Goal: Entertainment & Leisure: Consume media (video, audio)

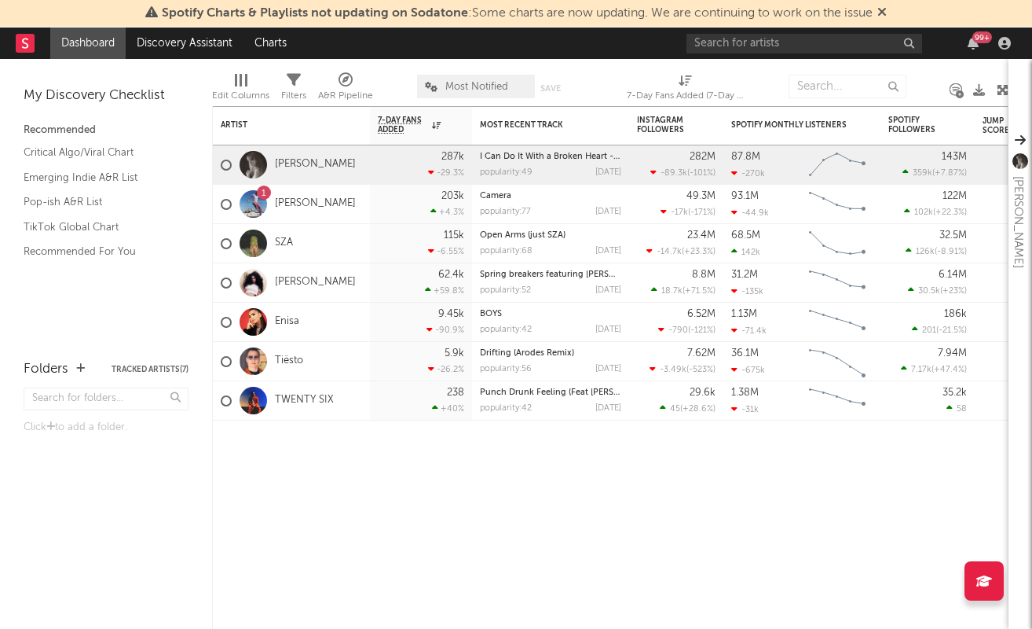
click at [794, 59] on div "Edit Columns Filters A&R Pipeline Most Notified Save Save as 7-Day Fans Added (…" at bounding box center [610, 82] width 797 height 47
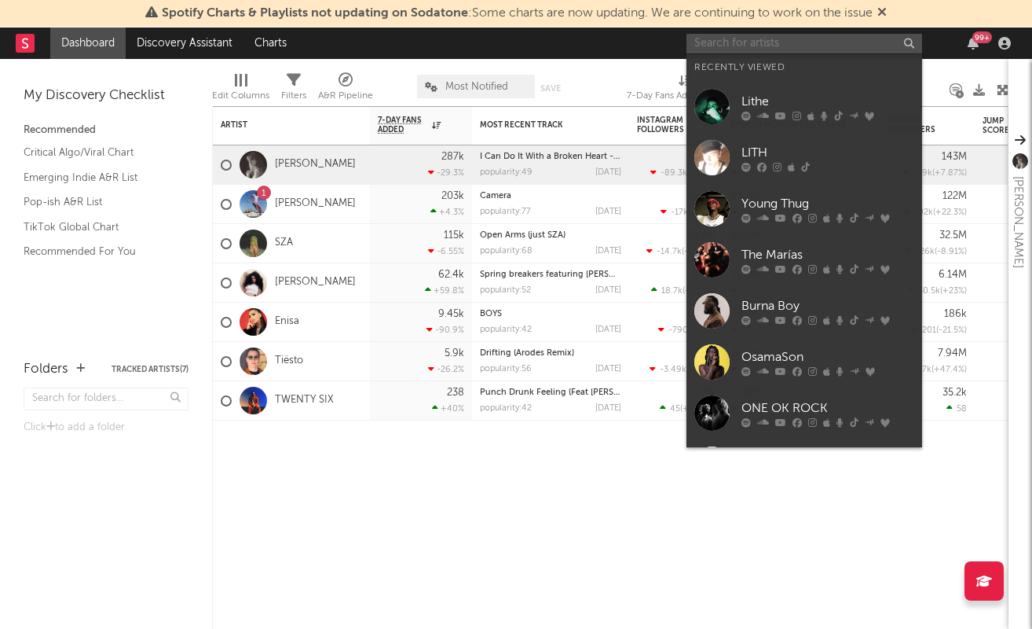
click at [794, 48] on input "text" at bounding box center [805, 44] width 236 height 20
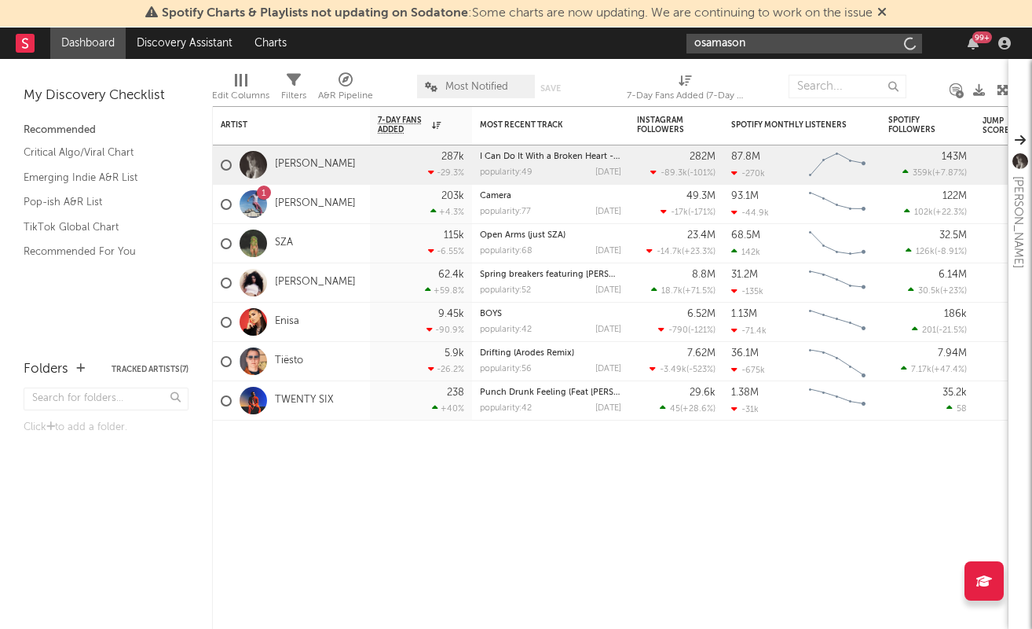
click at [773, 41] on input "osamason" at bounding box center [805, 44] width 236 height 20
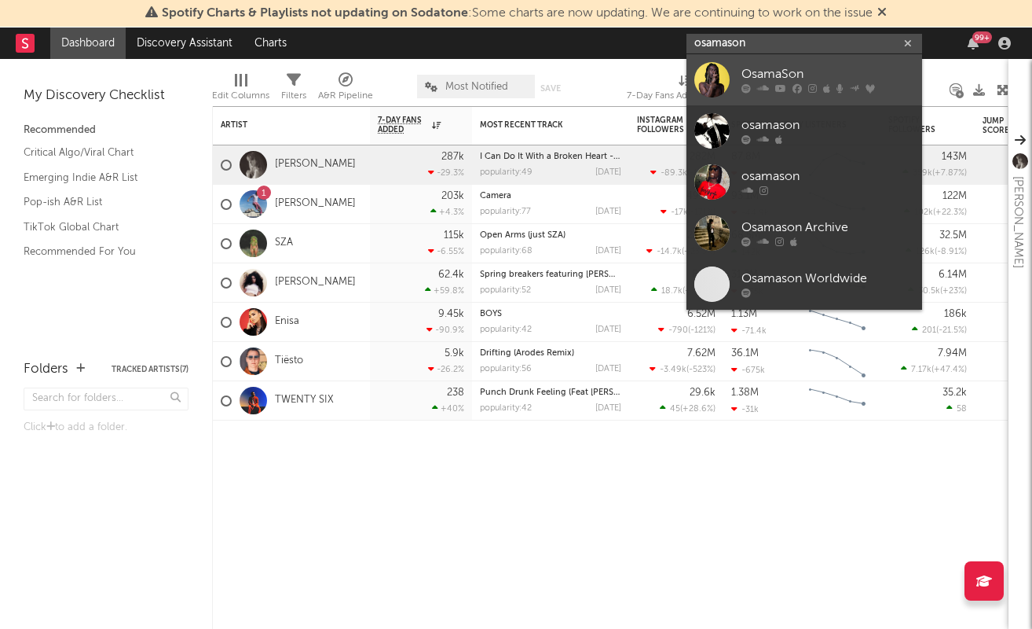
type input "osamason"
click at [761, 81] on div "OsamaSon" at bounding box center [828, 74] width 173 height 19
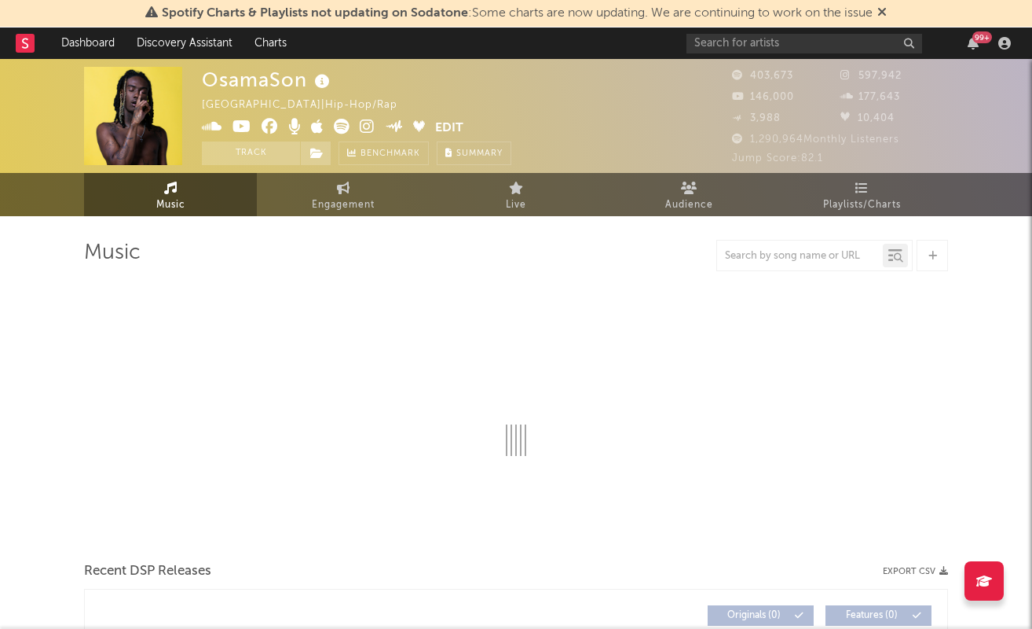
select select "6m"
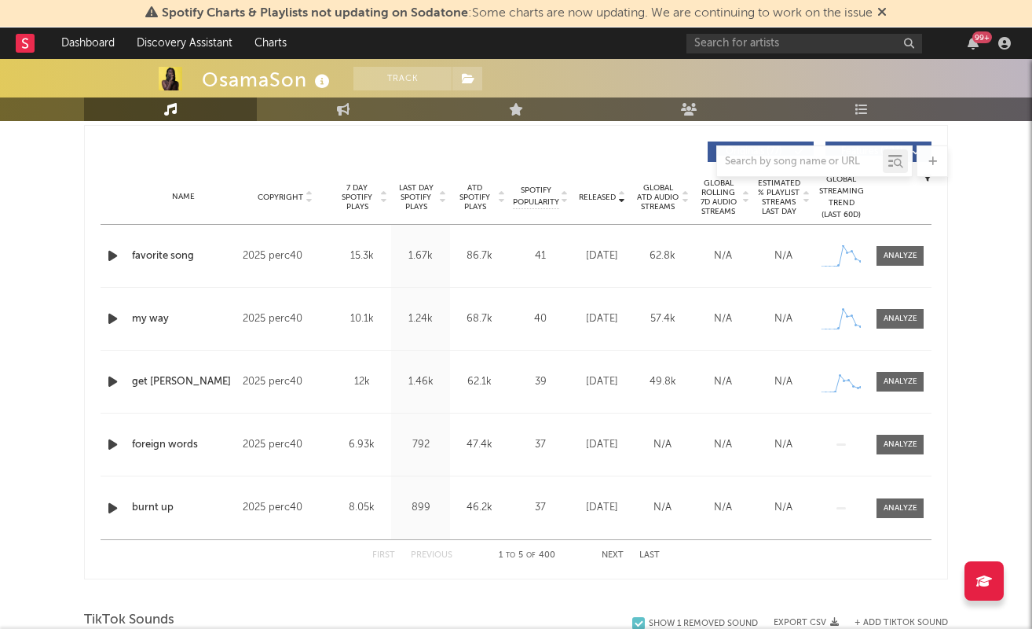
scroll to position [594, 0]
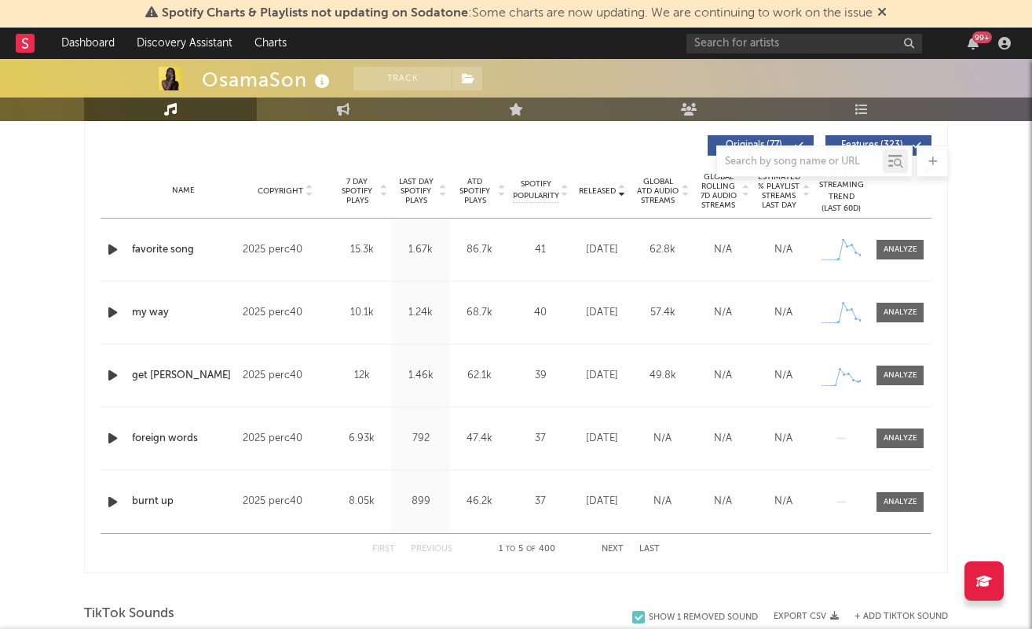
click at [617, 549] on button "Next" at bounding box center [613, 548] width 22 height 9
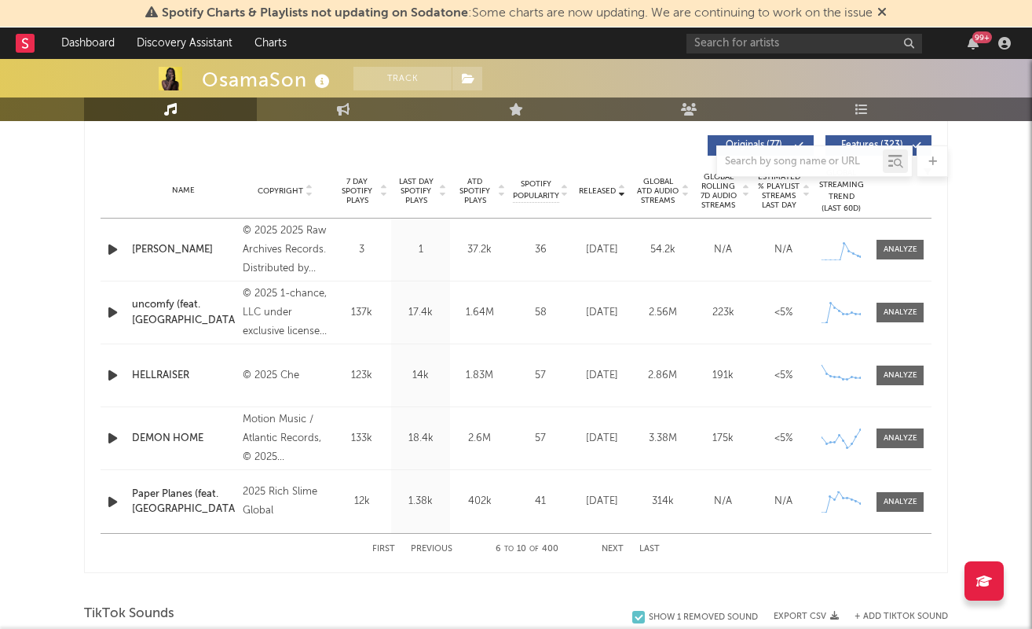
click at [617, 549] on button "Next" at bounding box center [613, 548] width 22 height 9
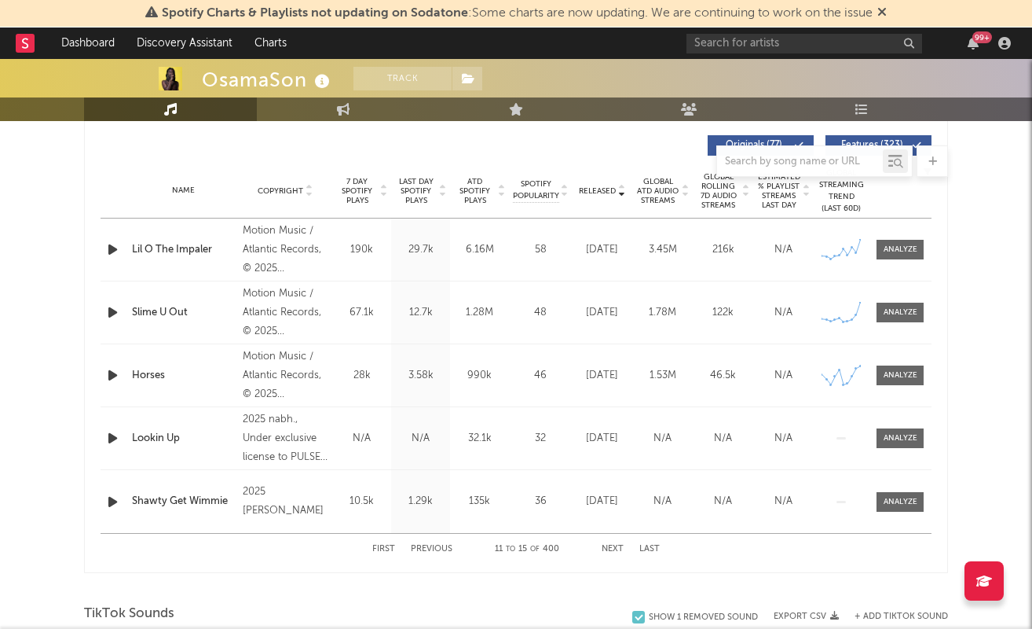
click at [617, 549] on button "Next" at bounding box center [613, 548] width 22 height 9
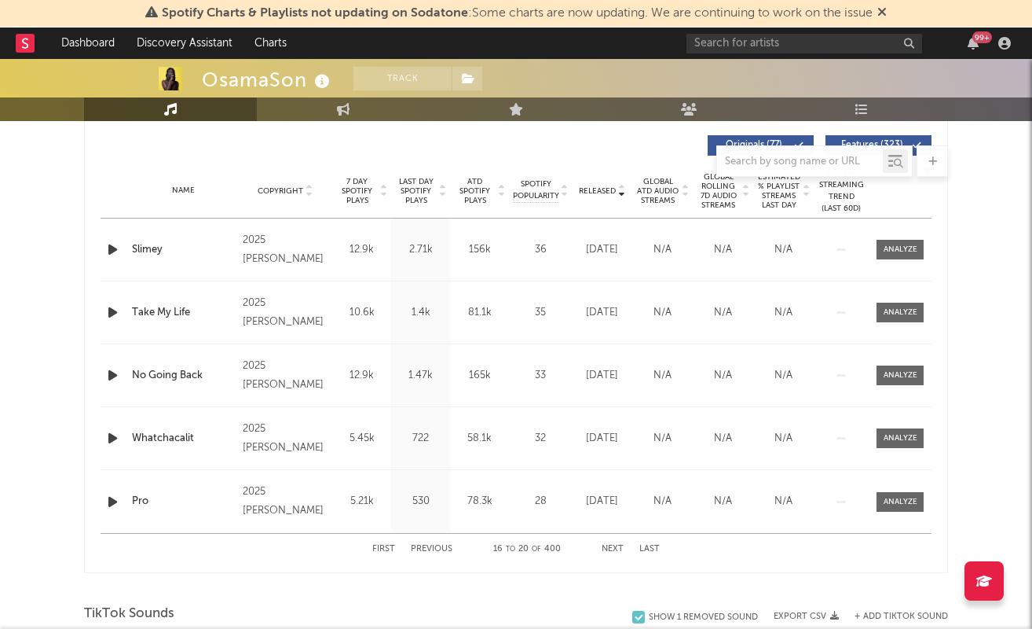
click at [617, 549] on button "Next" at bounding box center [613, 548] width 22 height 9
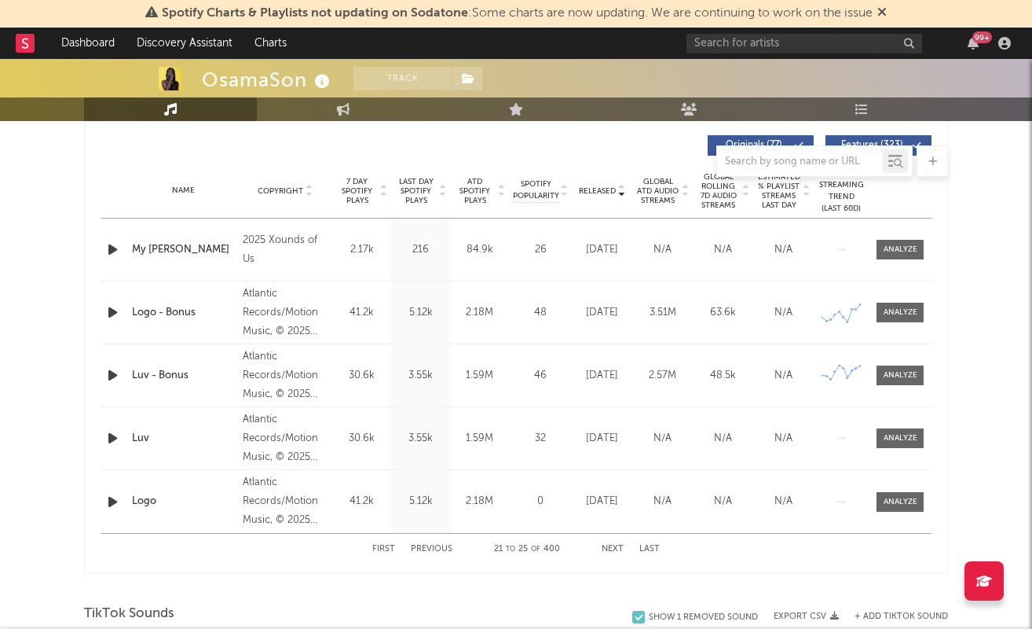
click at [617, 549] on button "Next" at bounding box center [613, 548] width 22 height 9
click at [913, 244] on div at bounding box center [901, 250] width 34 height 12
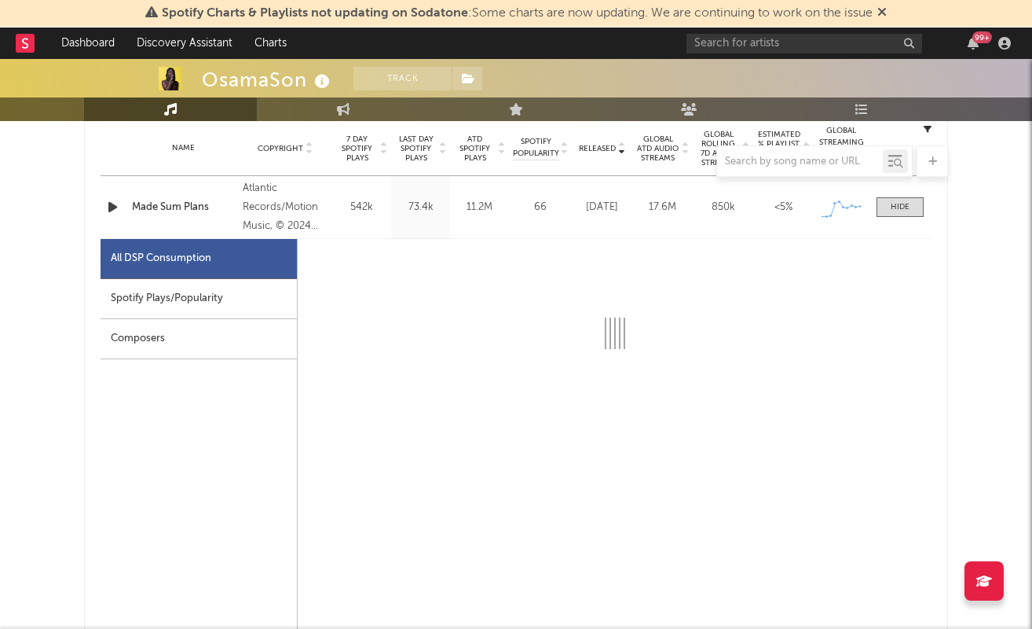
scroll to position [638, 0]
select select "6m"
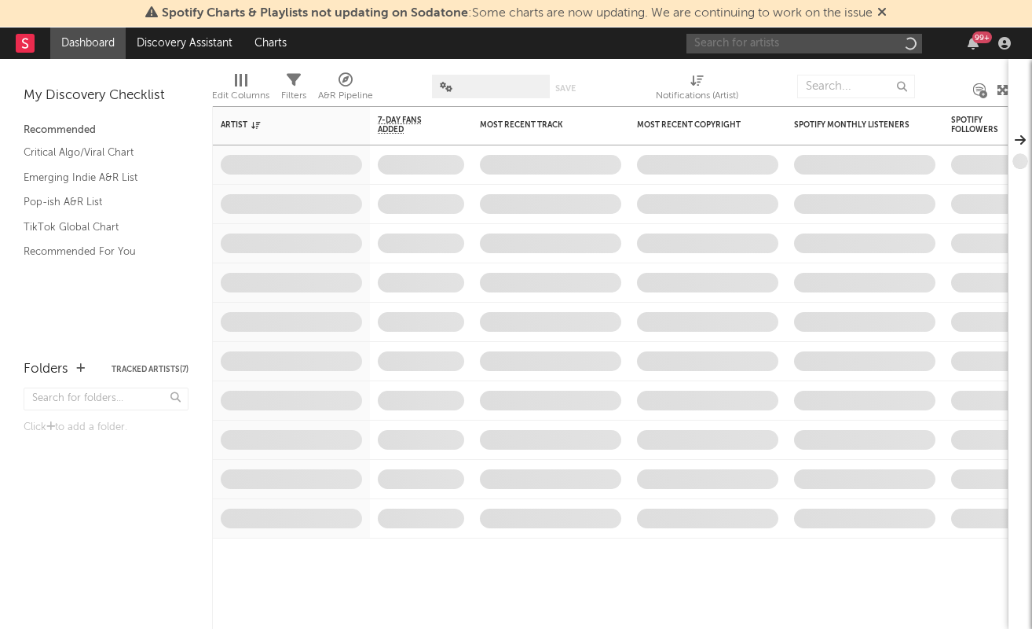
click at [770, 36] on input "text" at bounding box center [805, 44] width 236 height 20
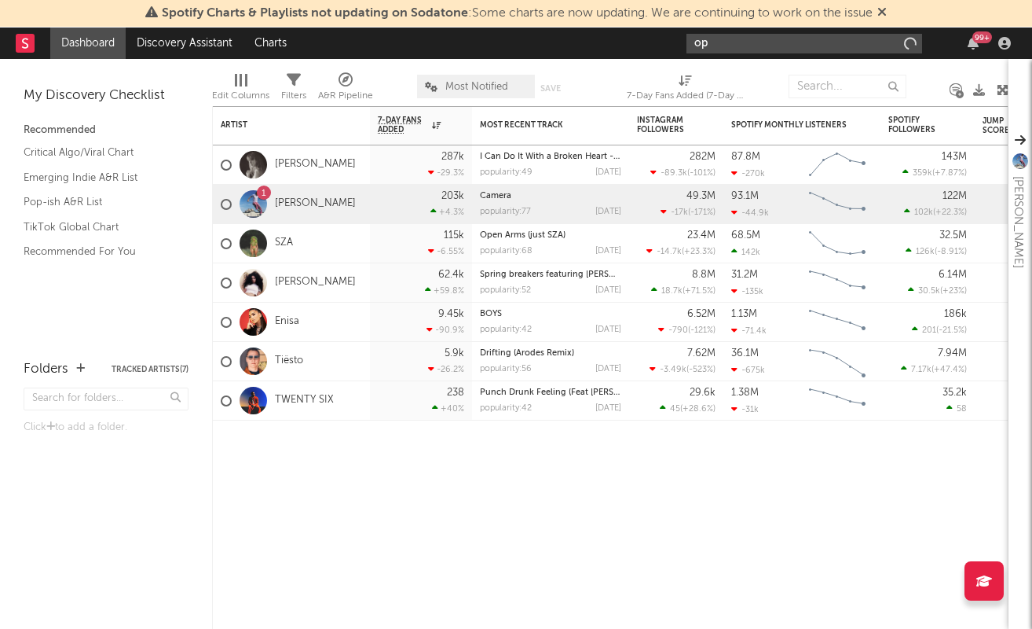
type input "o"
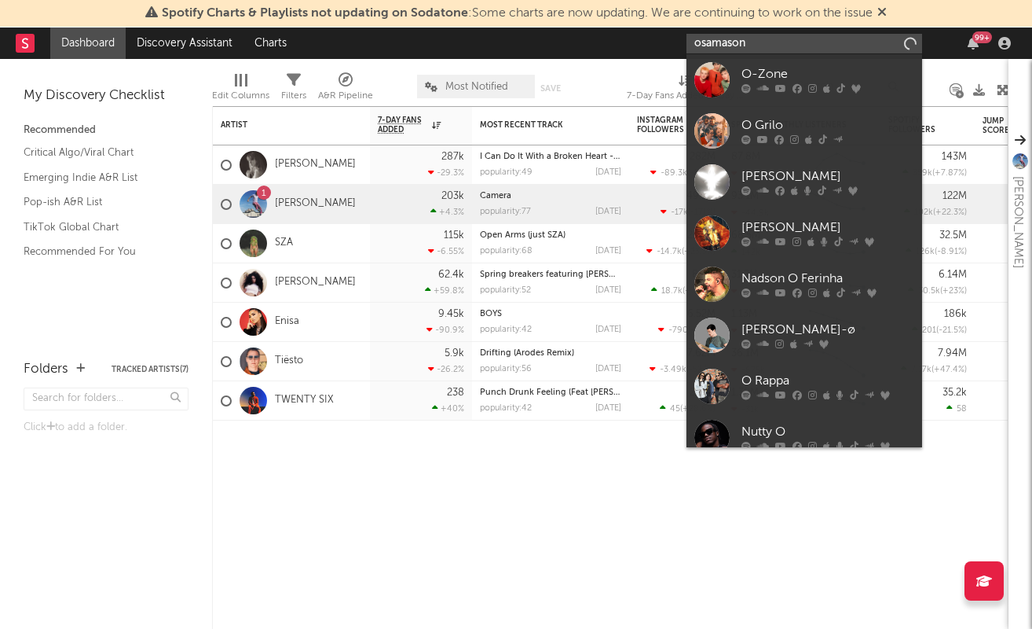
click at [787, 46] on input "osamason" at bounding box center [805, 44] width 236 height 20
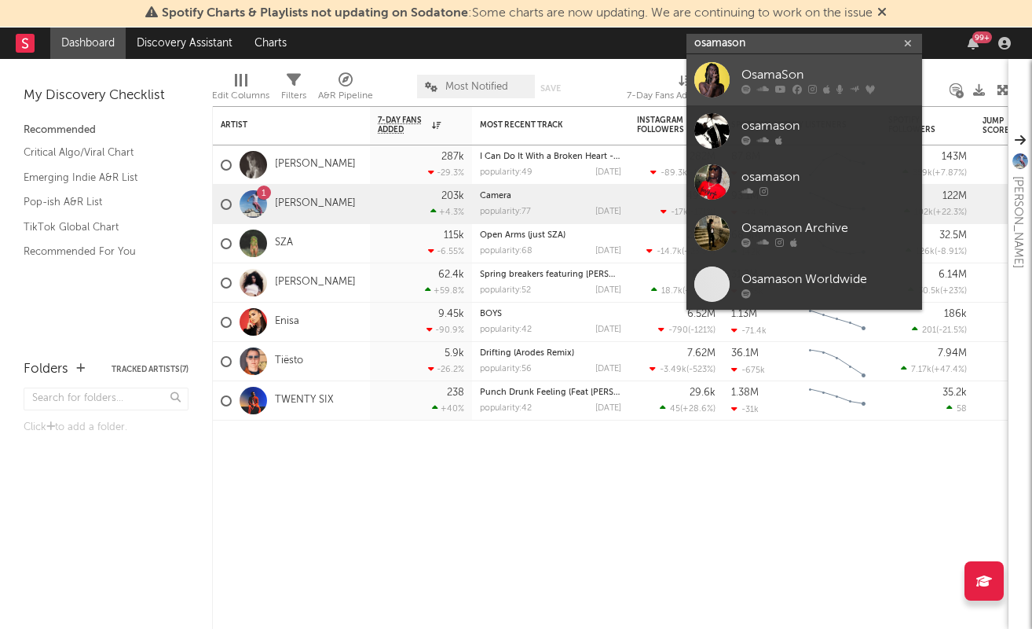
type input "osamason"
click at [764, 74] on div "OsamaSon" at bounding box center [828, 74] width 173 height 19
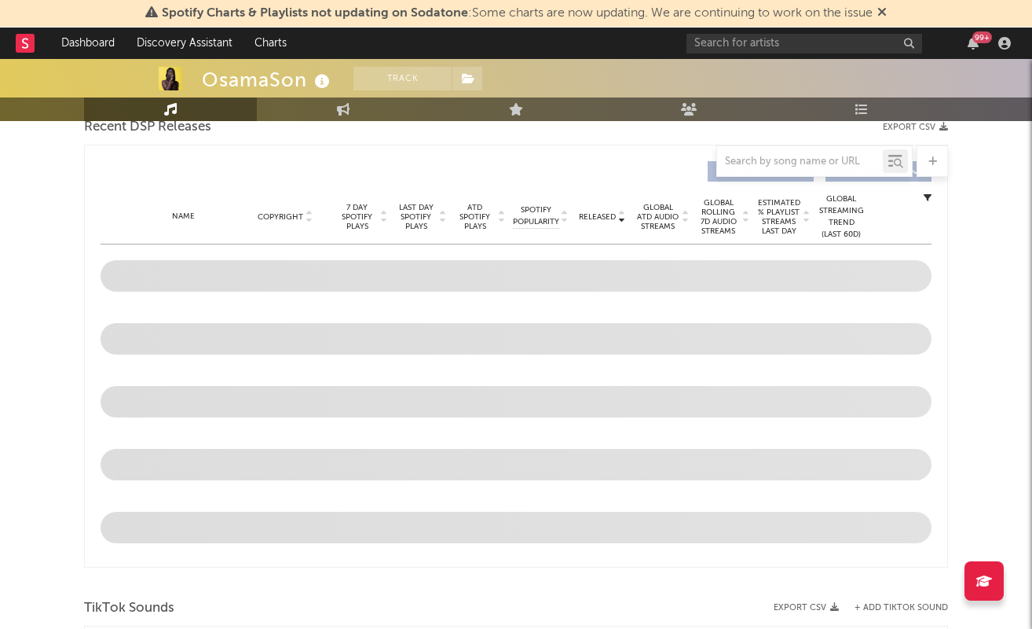
select select "6m"
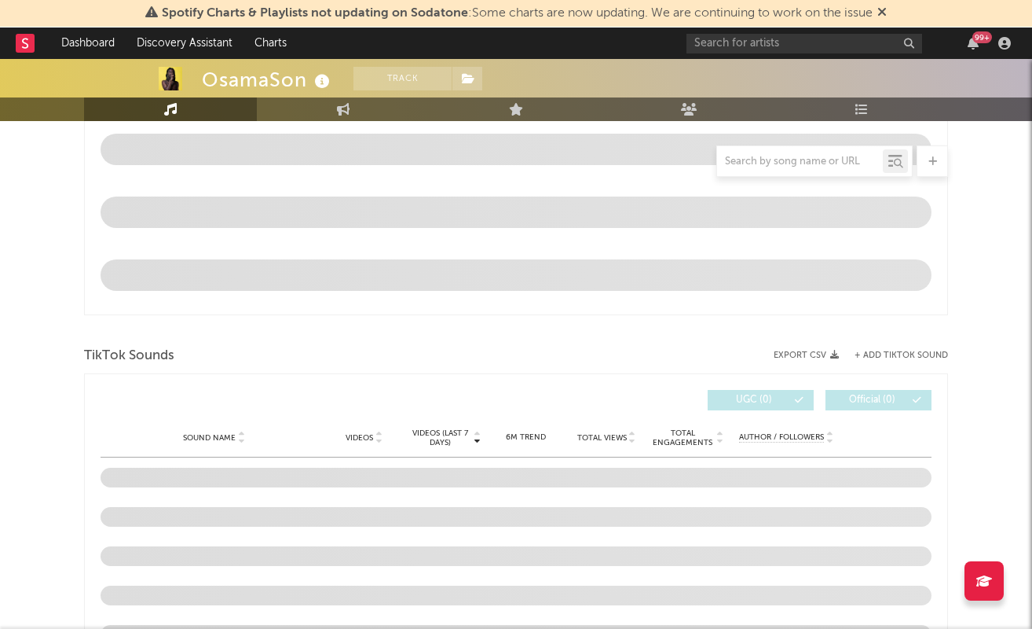
scroll to position [843, 0]
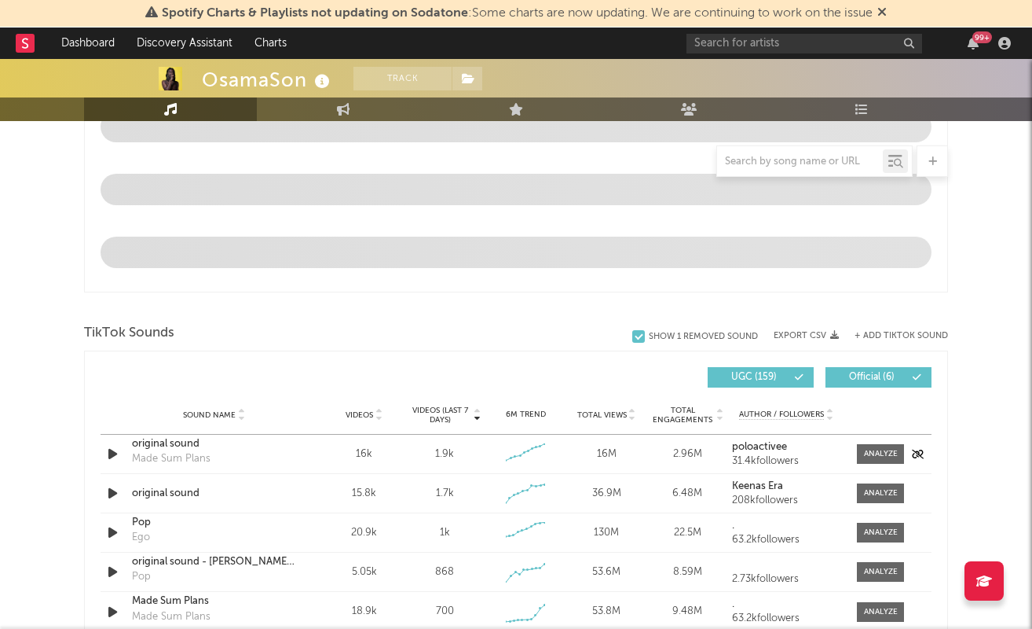
click at [115, 449] on icon "button" at bounding box center [112, 454] width 16 height 20
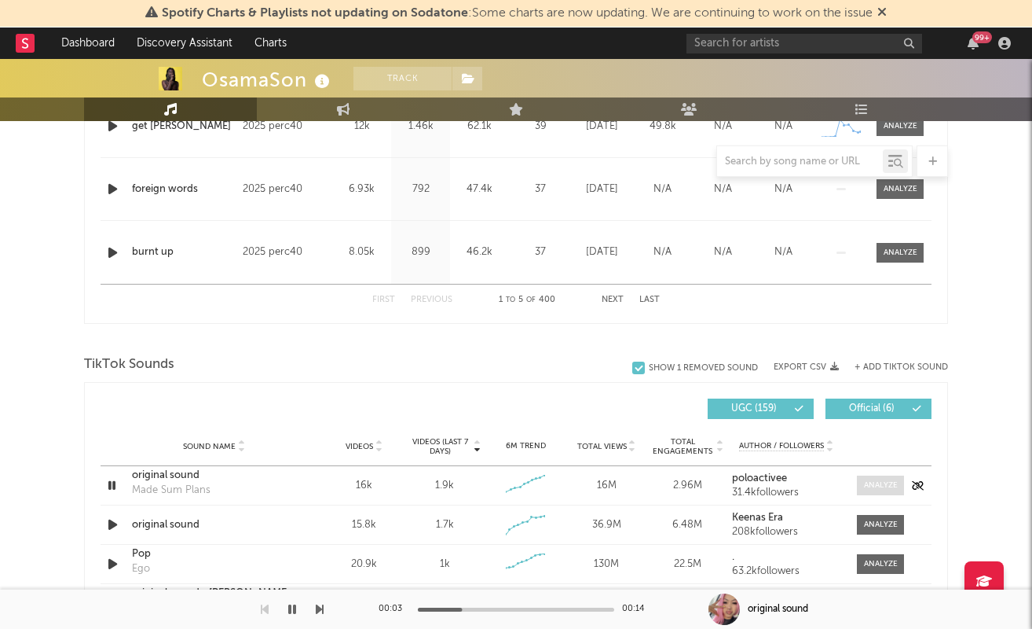
click at [883, 491] on span at bounding box center [880, 485] width 47 height 20
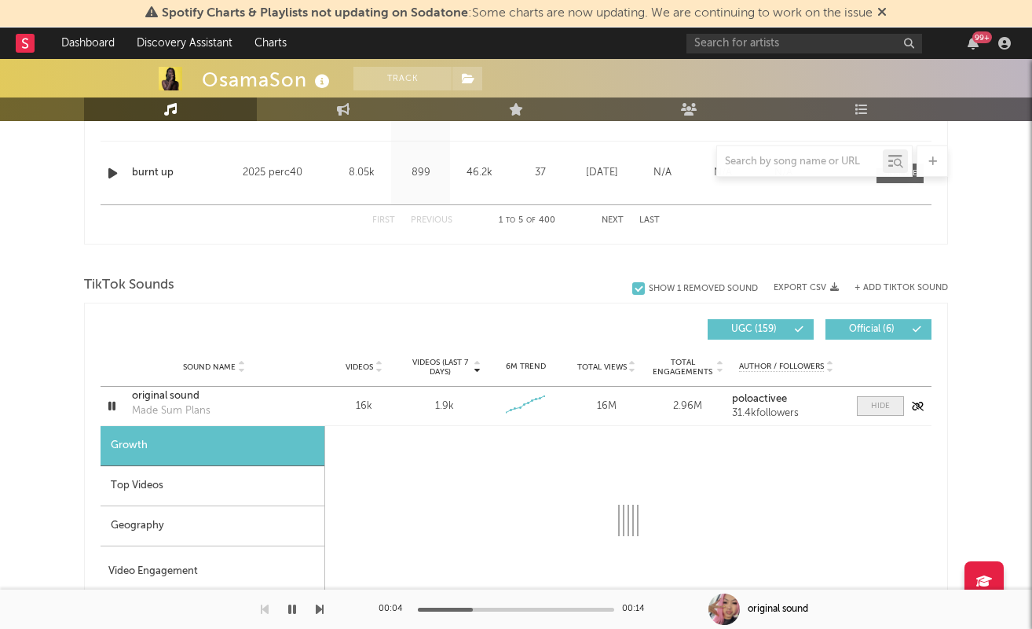
scroll to position [1010, 0]
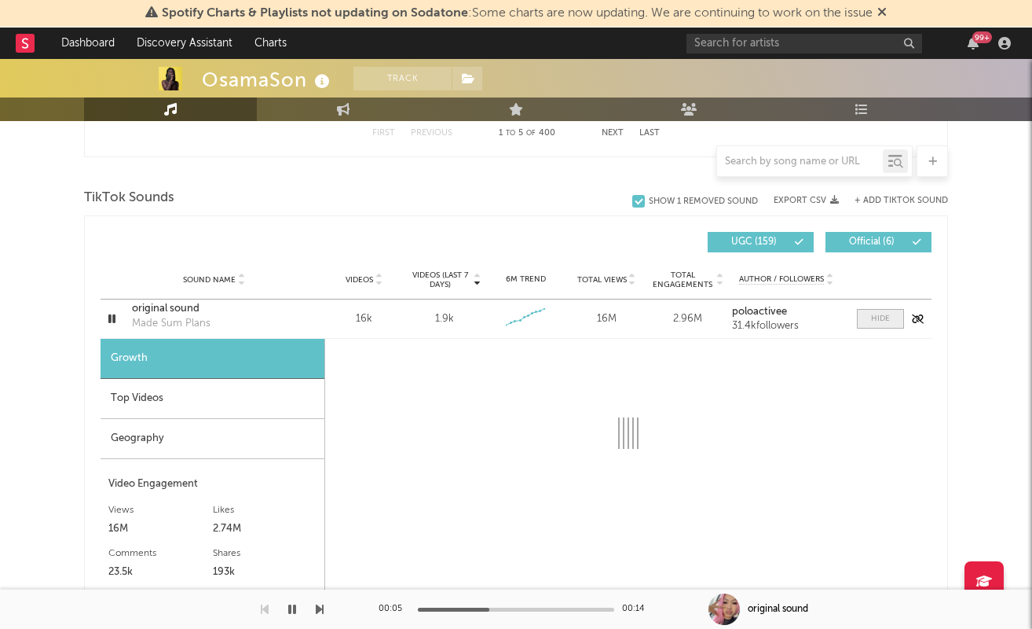
select select "6m"
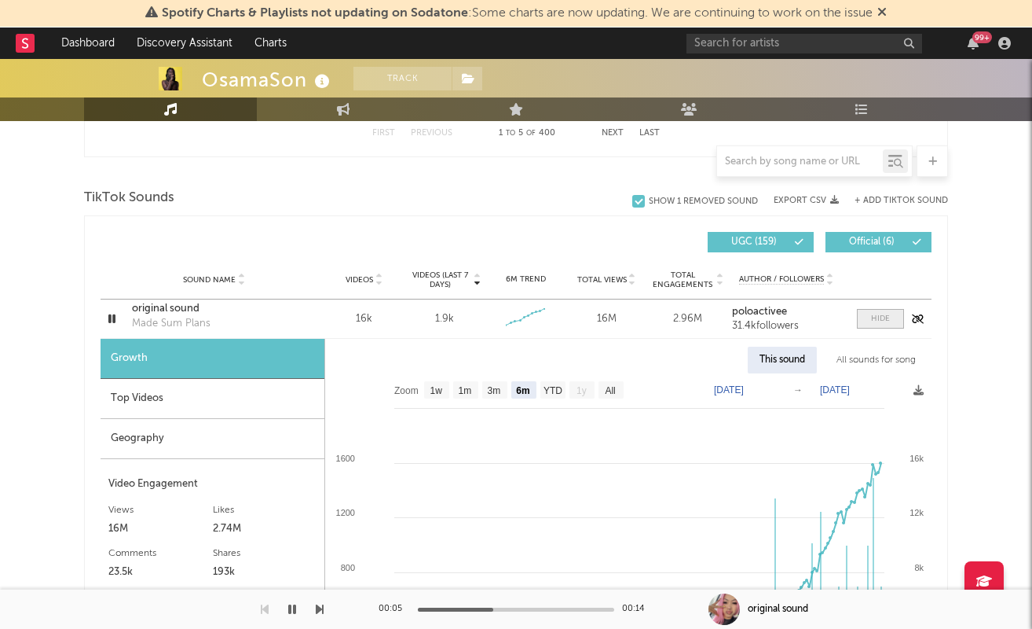
click at [869, 320] on span at bounding box center [880, 319] width 47 height 20
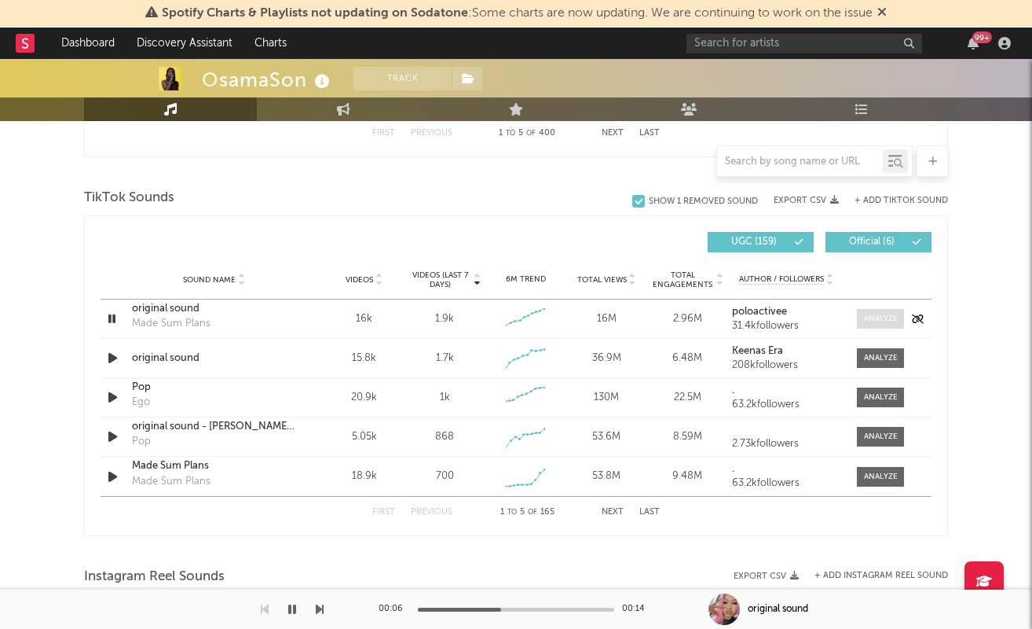
click at [869, 320] on div at bounding box center [881, 319] width 34 height 12
select select "6m"
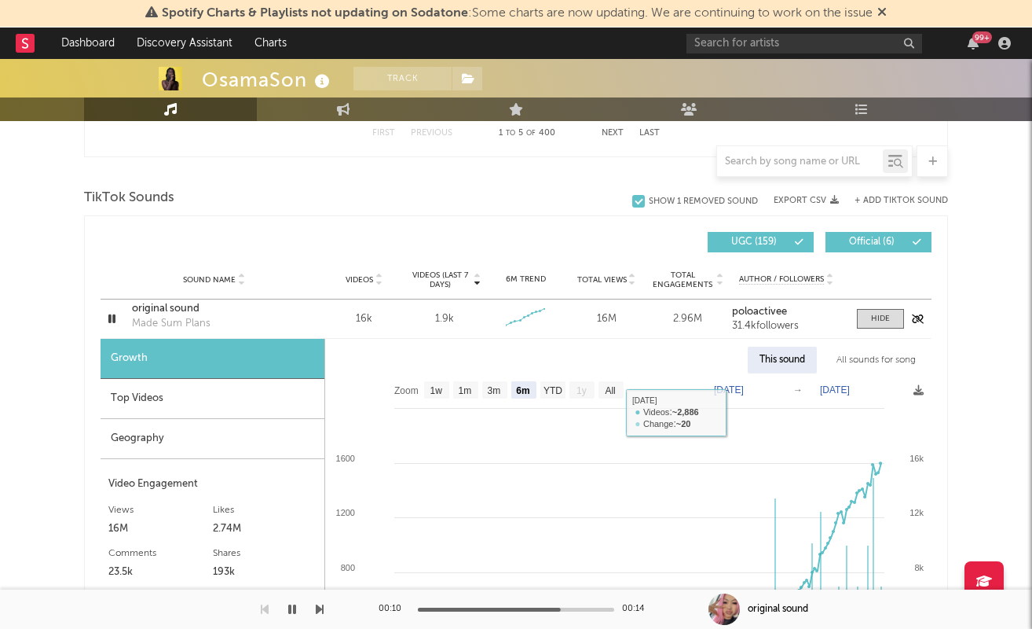
click at [117, 315] on icon "button" at bounding box center [111, 319] width 15 height 20
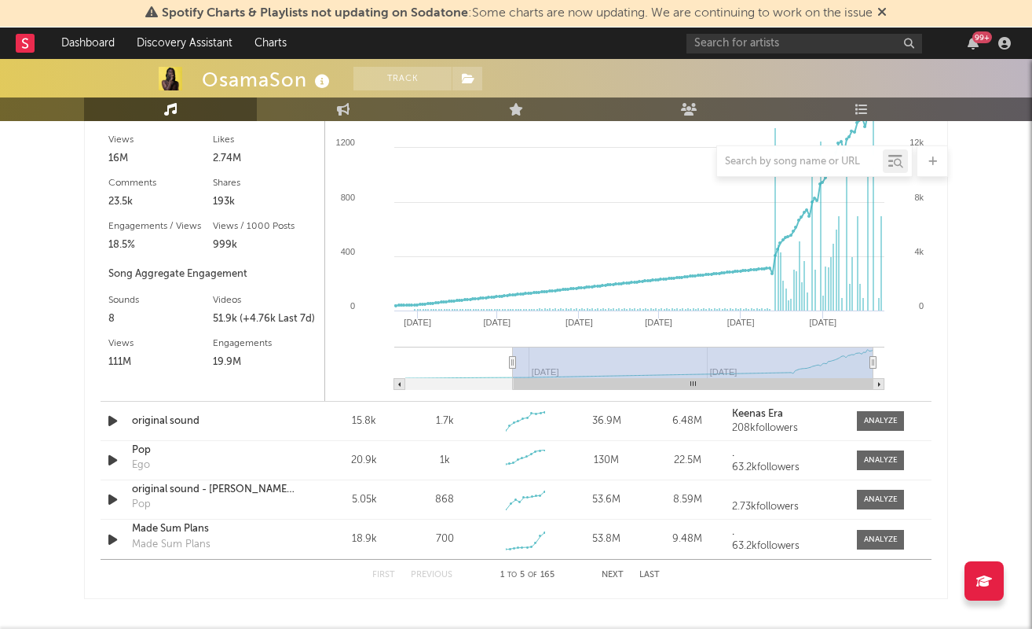
scroll to position [1491, 0]
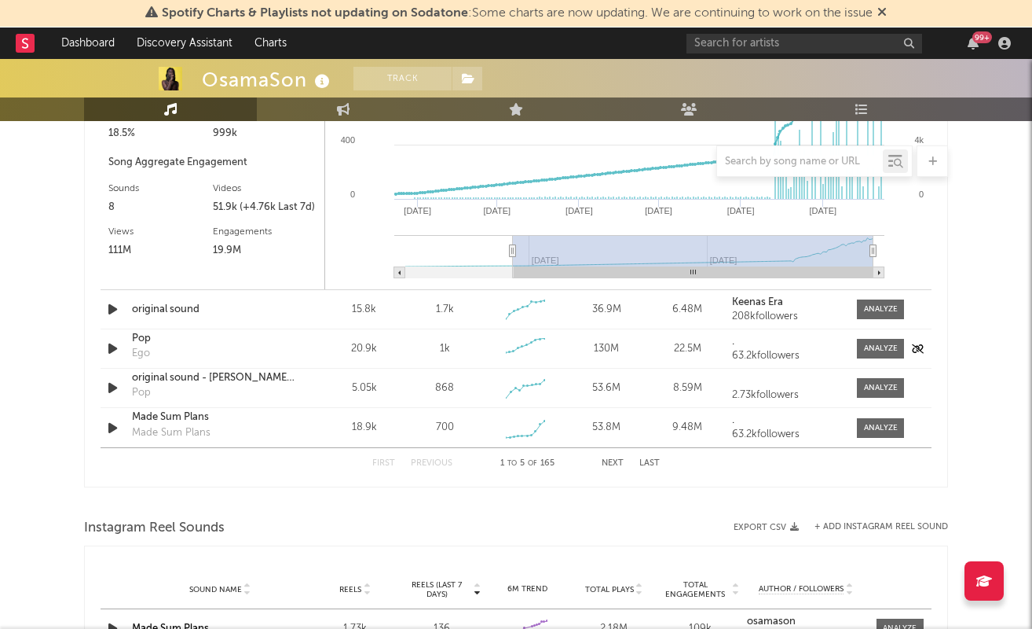
click at [115, 347] on icon "button" at bounding box center [112, 349] width 16 height 20
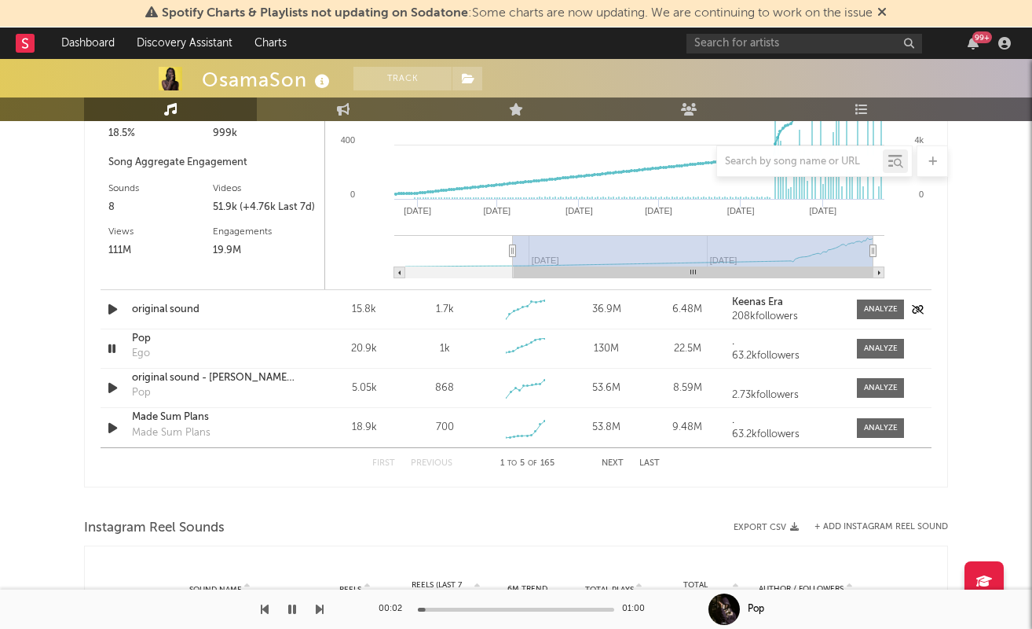
click at [115, 306] on icon "button" at bounding box center [112, 309] width 16 height 20
click at [116, 306] on icon "button" at bounding box center [111, 309] width 15 height 20
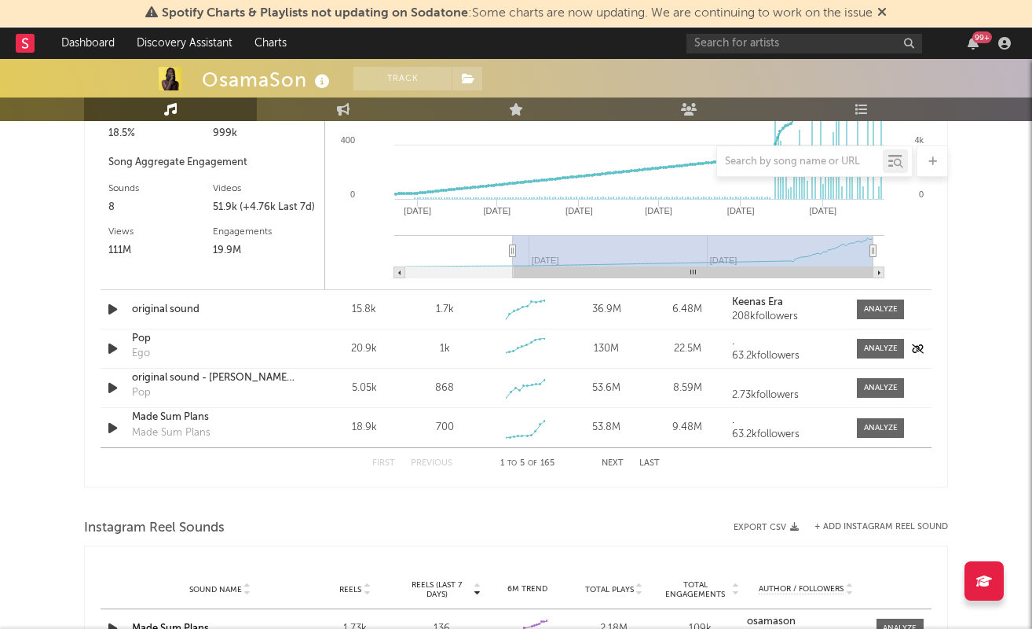
click at [112, 343] on icon "button" at bounding box center [112, 349] width 16 height 20
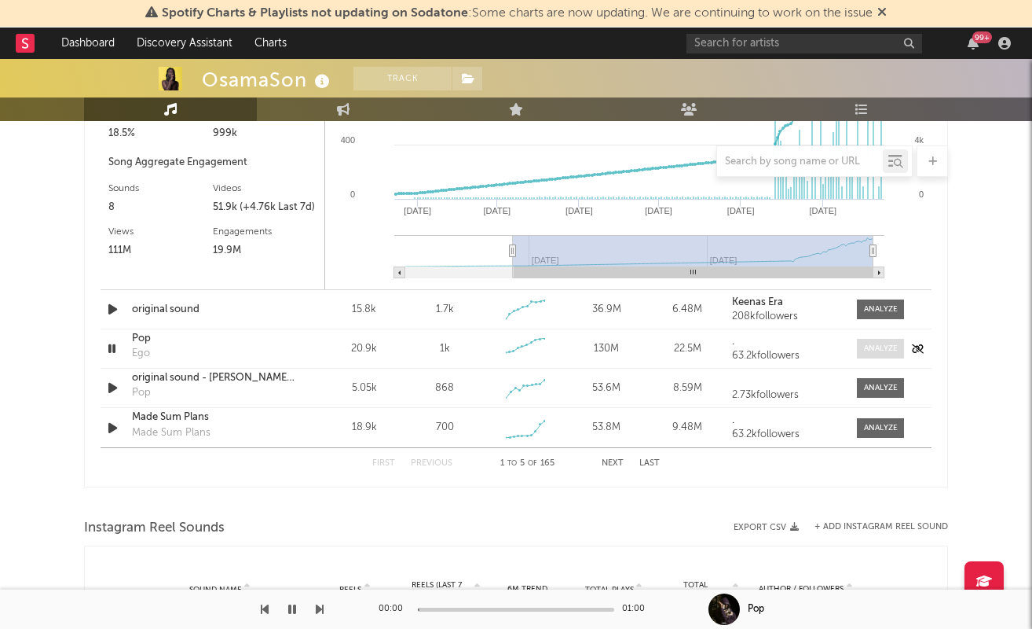
click at [875, 348] on div at bounding box center [881, 349] width 34 height 12
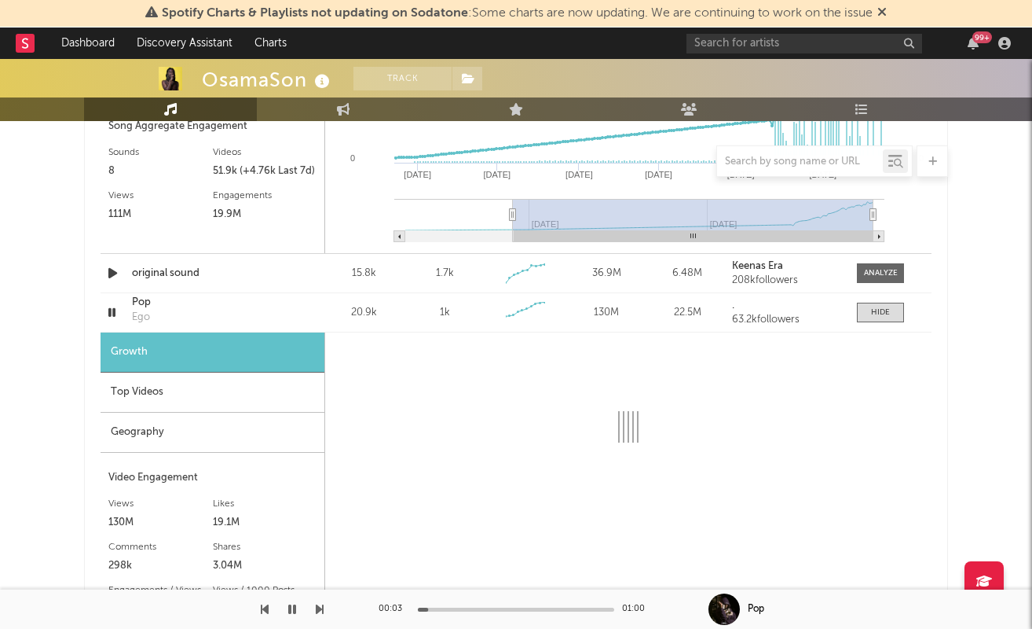
scroll to position [1528, 0]
select select "6m"
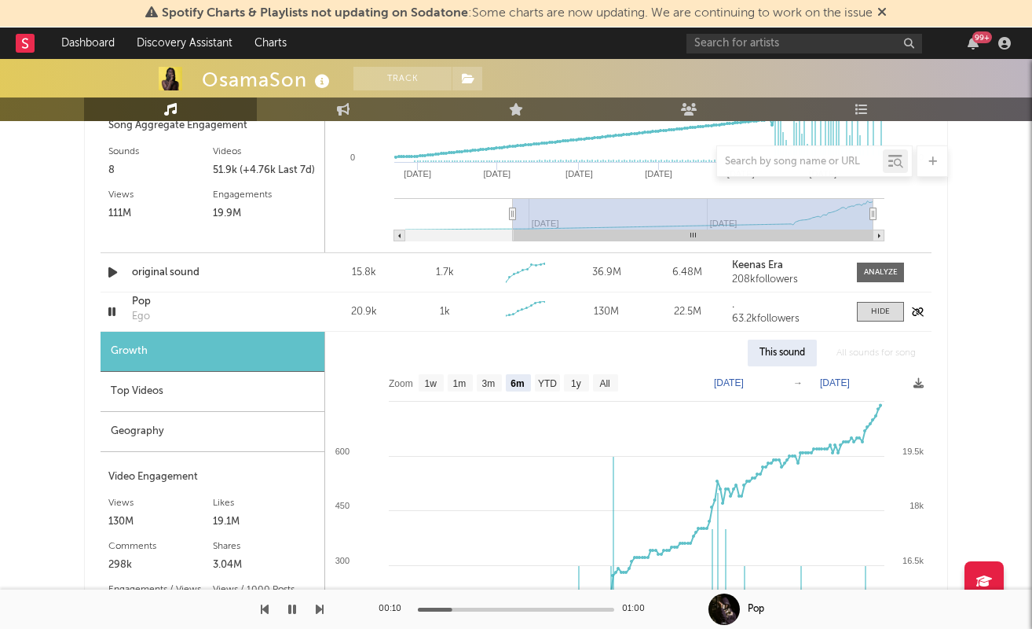
click at [111, 310] on icon "button" at bounding box center [111, 312] width 15 height 20
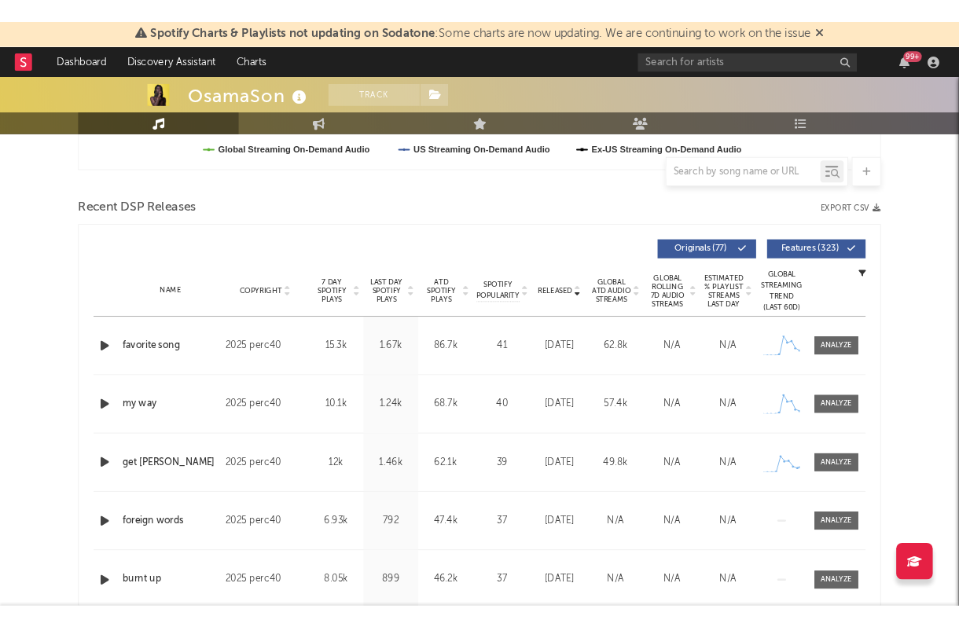
scroll to position [269, 0]
